Goal: Find specific page/section: Find specific page/section

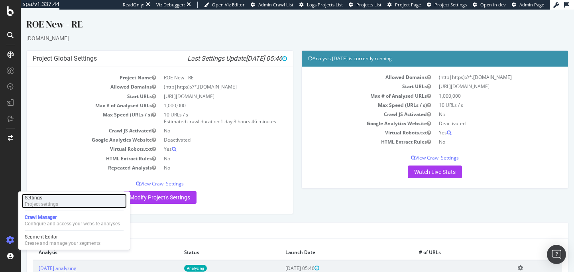
click at [54, 203] on div "Project settings" at bounding box center [41, 204] width 33 height 6
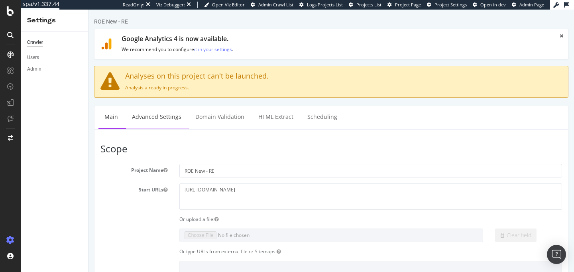
click at [169, 114] on link "Advanced Settings" at bounding box center [156, 117] width 61 height 22
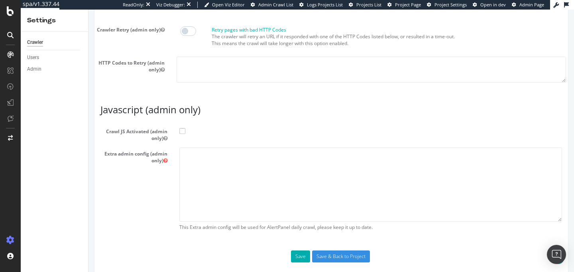
scroll to position [765, 0]
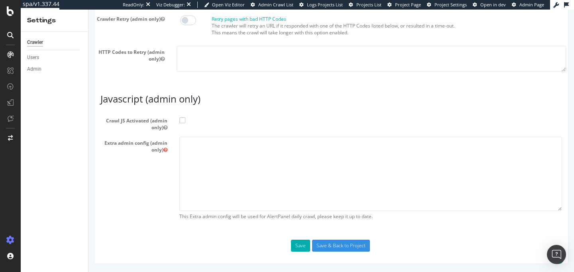
click at [183, 120] on span at bounding box center [182, 120] width 6 height 6
click at [88, 10] on input "Crawl JS Activated (admin only)" at bounding box center [88, 10] width 0 height 0
click at [200, 151] on textarea at bounding box center [370, 174] width 382 height 74
paste textarea "{ "flags": [ "cube" ], "beta": { "pap_mini_rules": [ "+* #everything else" ] } }"
type textarea "{ "flags": [ "cube" ], "beta": { "pap_mini_rules": [ "+* #everything else" ] } }"
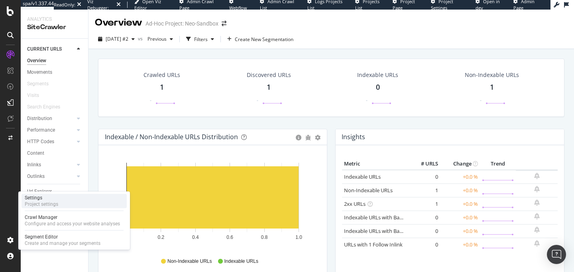
click at [45, 204] on div "Project settings" at bounding box center [41, 204] width 33 height 6
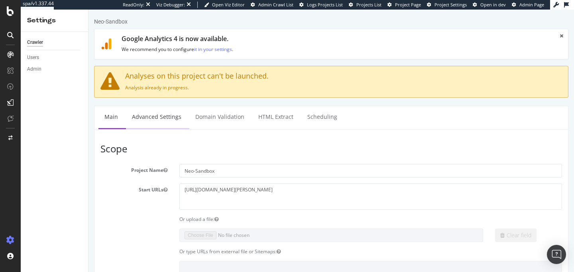
click at [161, 119] on link "Advanced Settings" at bounding box center [156, 117] width 61 height 22
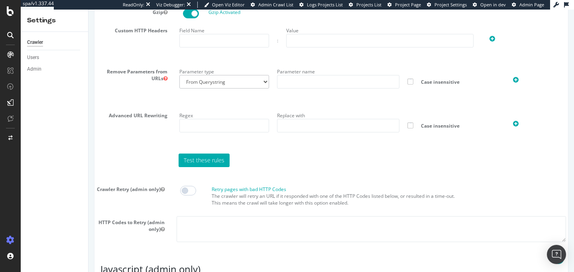
scroll to position [765, 0]
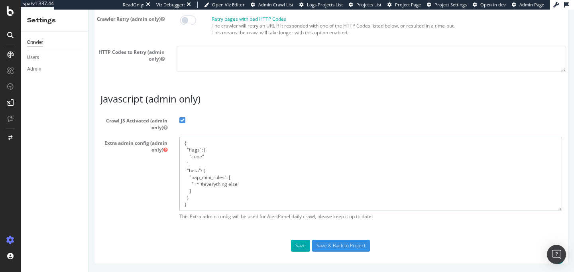
click at [188, 144] on textarea "{ "flags": [ "cube" ], "beta": { "pap_mini_rules": [ "+* #everything else" ] } }" at bounding box center [370, 174] width 382 height 74
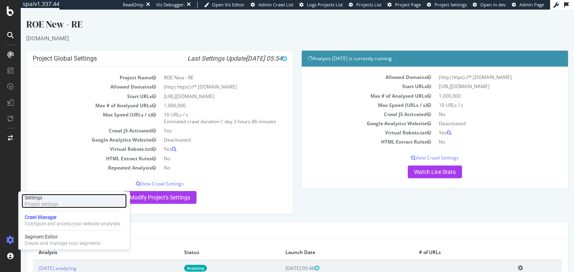
click at [39, 204] on div "Project settings" at bounding box center [41, 204] width 33 height 6
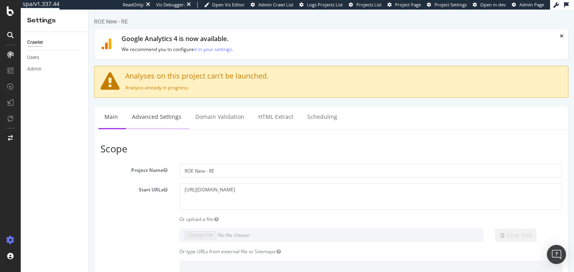
click at [140, 119] on link "Advanced Settings" at bounding box center [156, 117] width 61 height 22
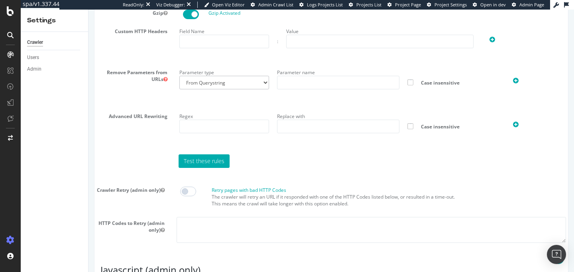
scroll to position [765, 0]
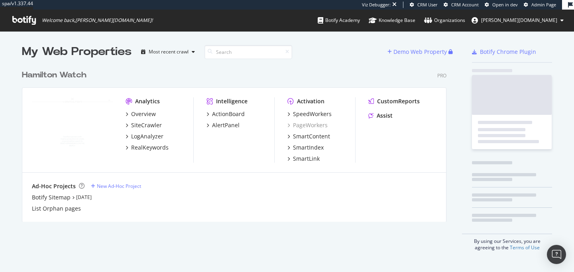
scroll to position [162, 431]
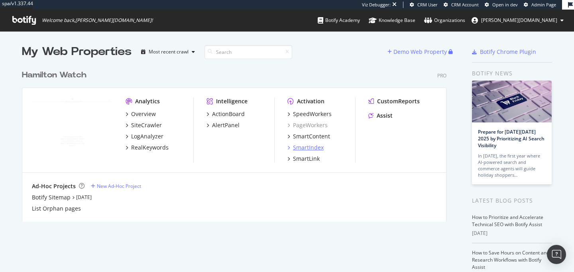
click at [309, 149] on div "SmartIndex" at bounding box center [308, 147] width 31 height 8
